Goal: Check status: Check status

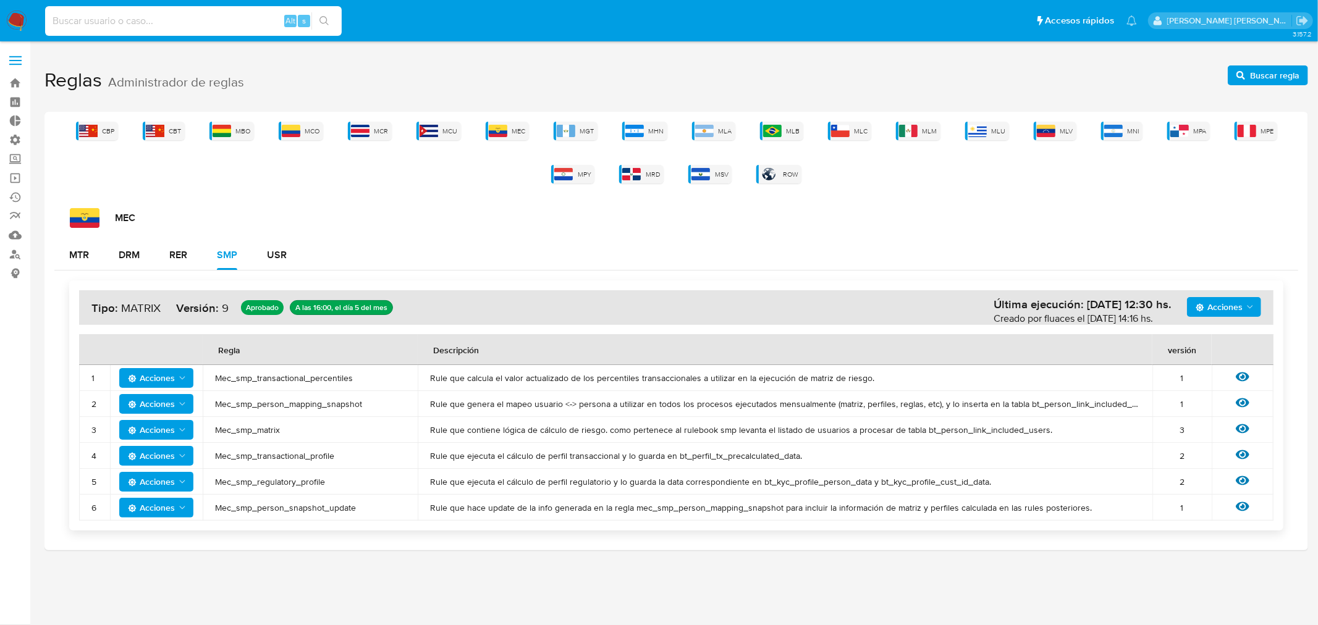
click at [138, 20] on input at bounding box center [193, 21] width 297 height 16
paste input "234891153"
type input "234891153"
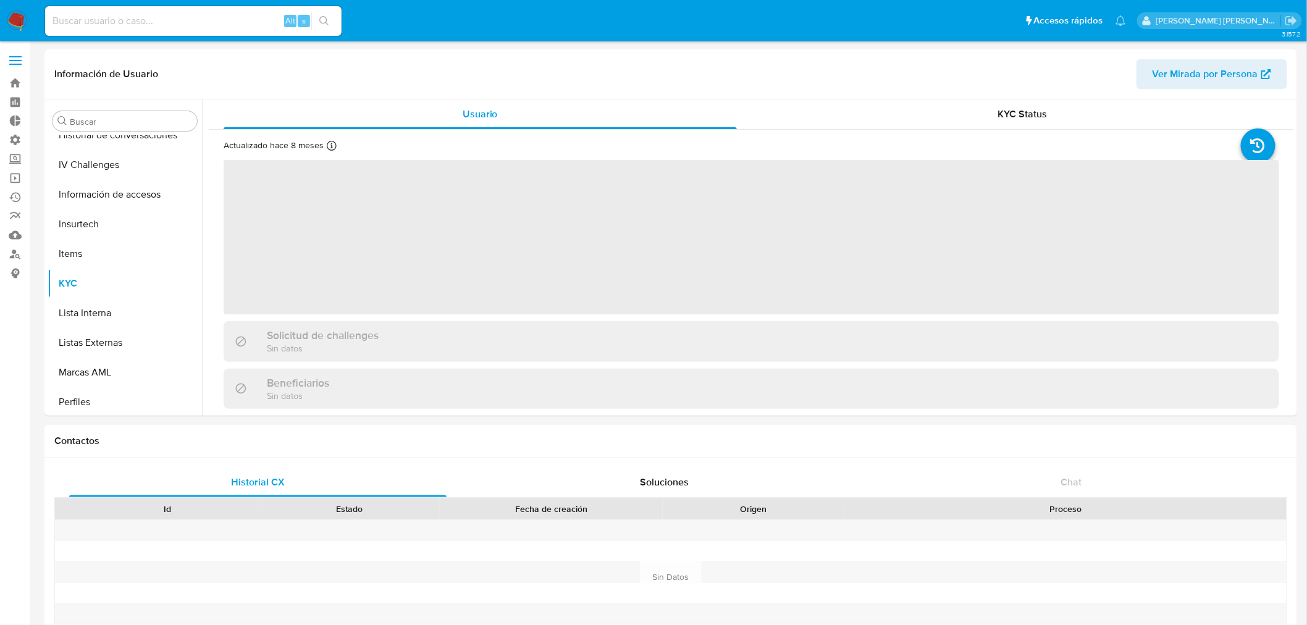
scroll to position [521, 0]
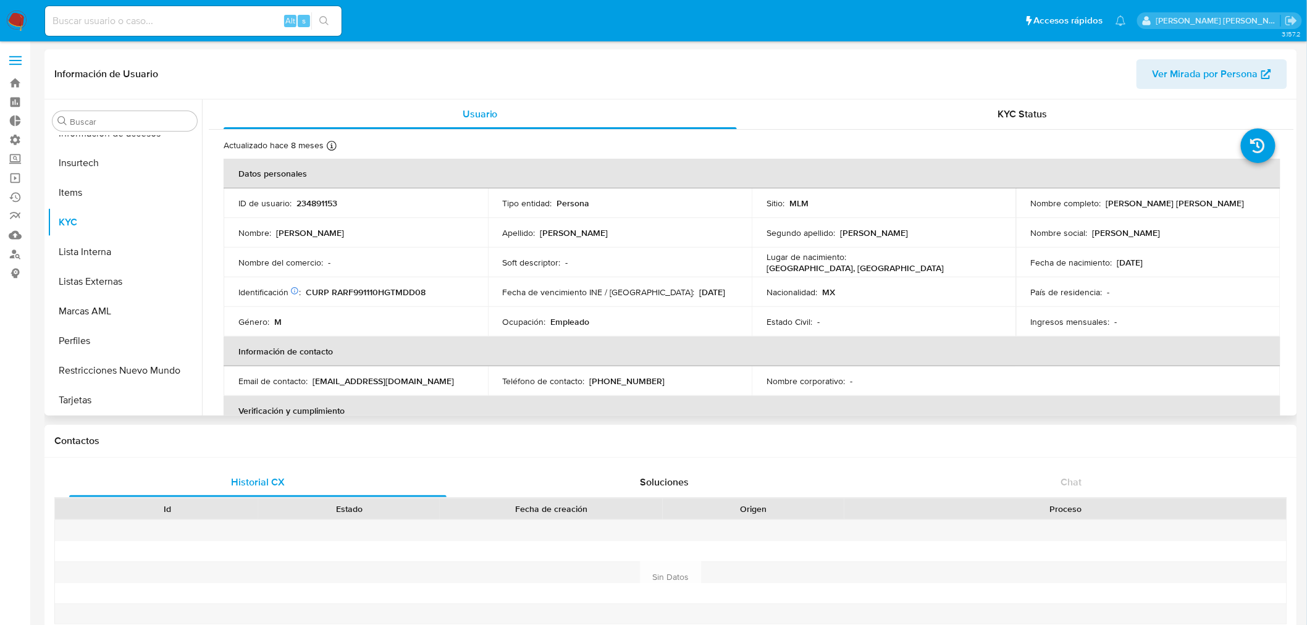
select select "10"
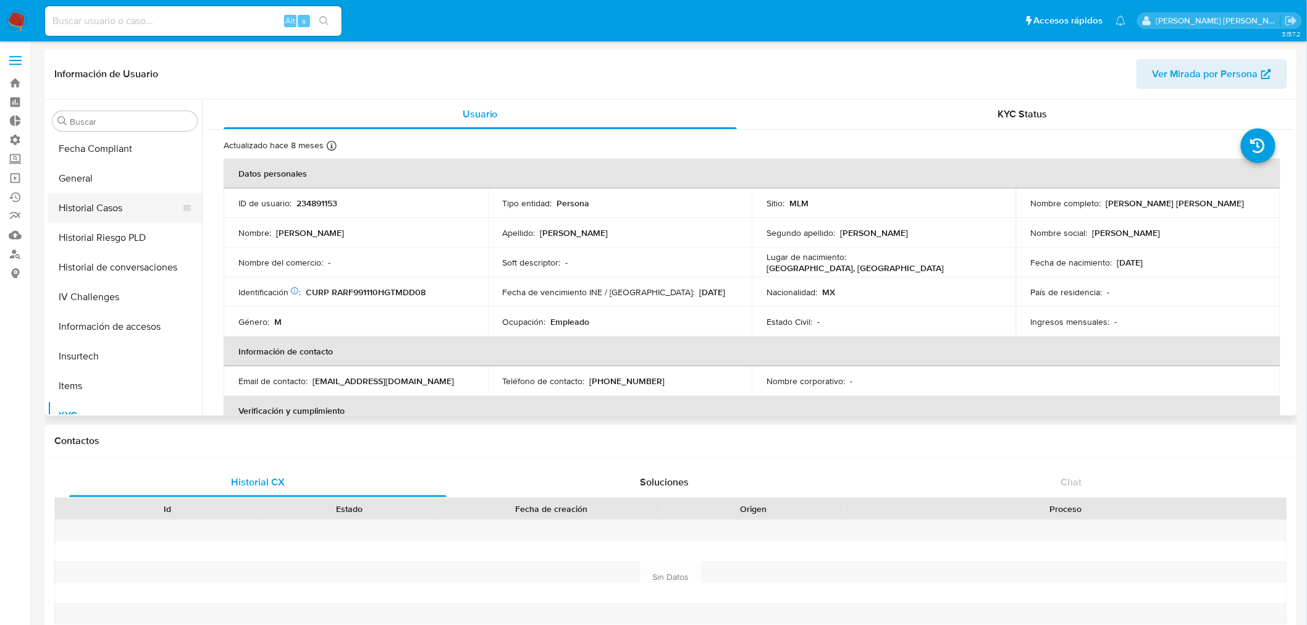
scroll to position [316, 0]
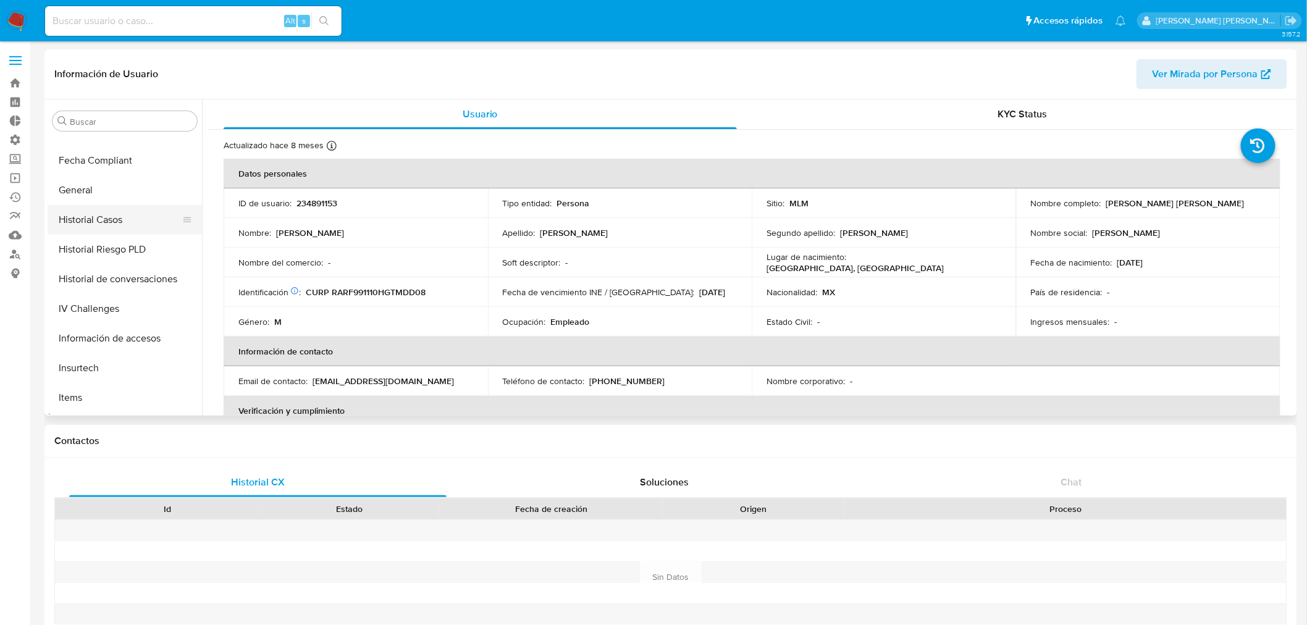
click at [88, 220] on button "Historial Casos" at bounding box center [120, 220] width 145 height 30
